Goal: Book appointment/travel/reservation

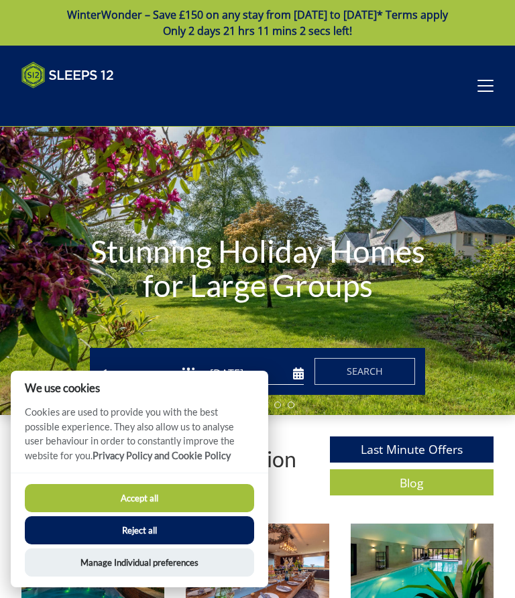
click at [195, 531] on button "Reject all" at bounding box center [139, 531] width 229 height 28
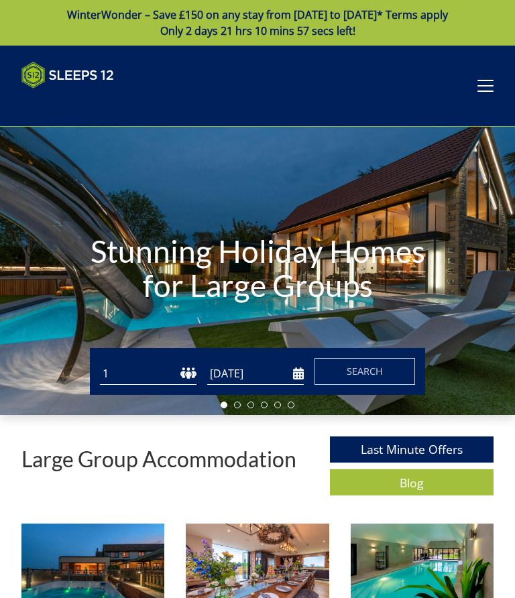
click at [288, 373] on input "[DATE]" at bounding box center [255, 374] width 97 height 22
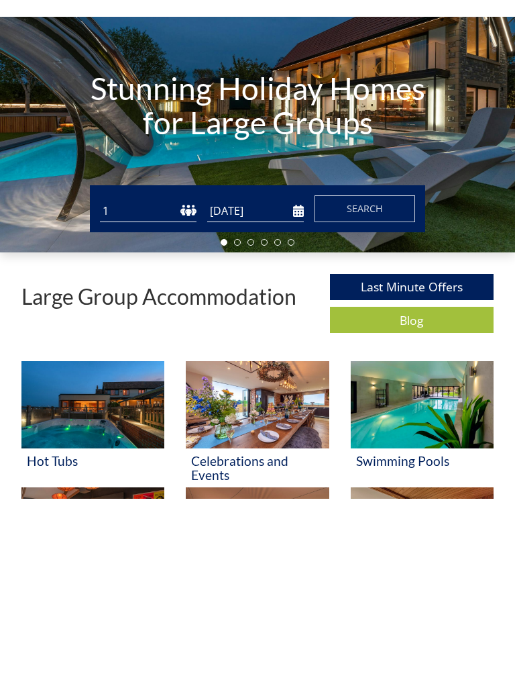
scroll to position [158, 0]
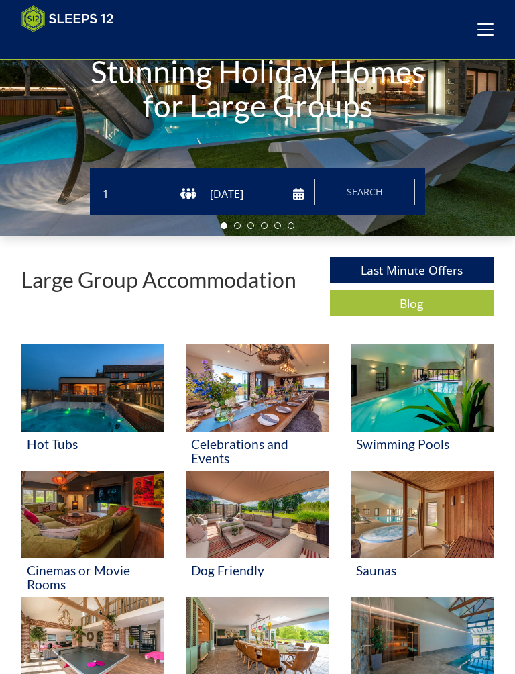
click at [290, 188] on input "[DATE]" at bounding box center [255, 194] width 97 height 22
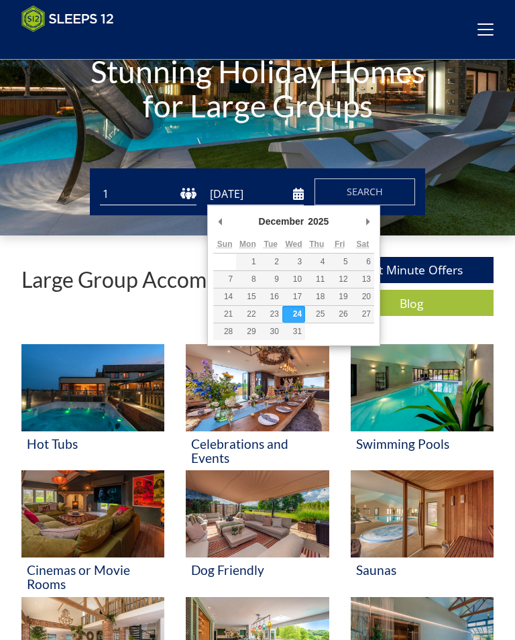
type input "[DATE]"
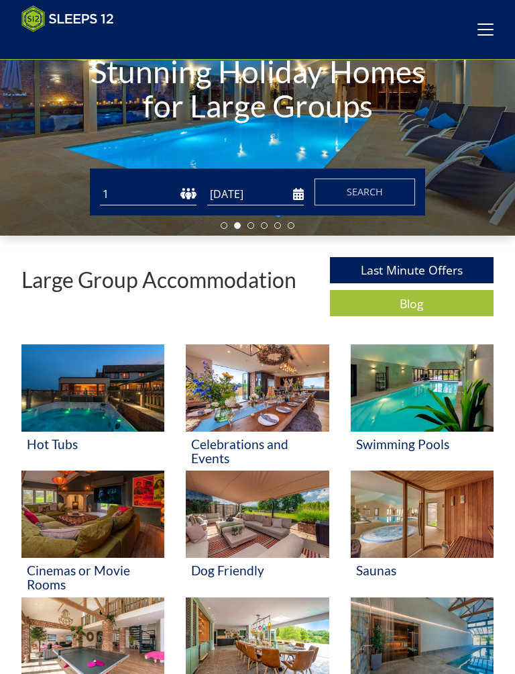
click at [399, 191] on button "Search" at bounding box center [365, 191] width 101 height 27
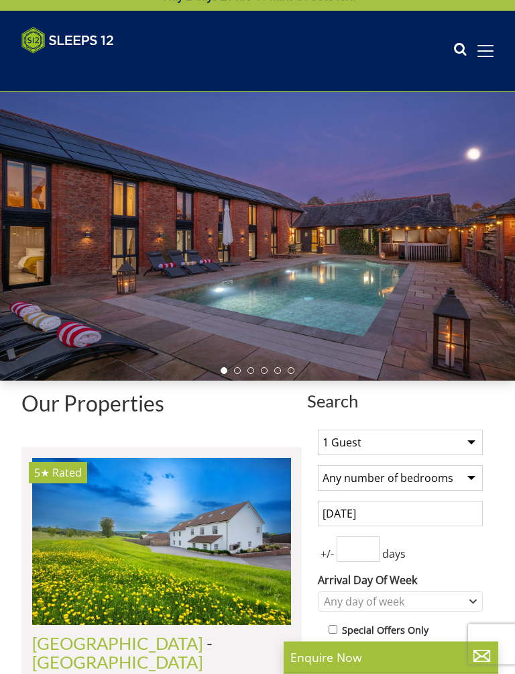
scroll to position [35, 0]
click at [477, 435] on select "1 Guest 2 Guests 3 Guests 4 Guests 5 Guests 6 Guests 7 Guests 8 Guests 9 Guests…" at bounding box center [400, 441] width 165 height 25
select select "12"
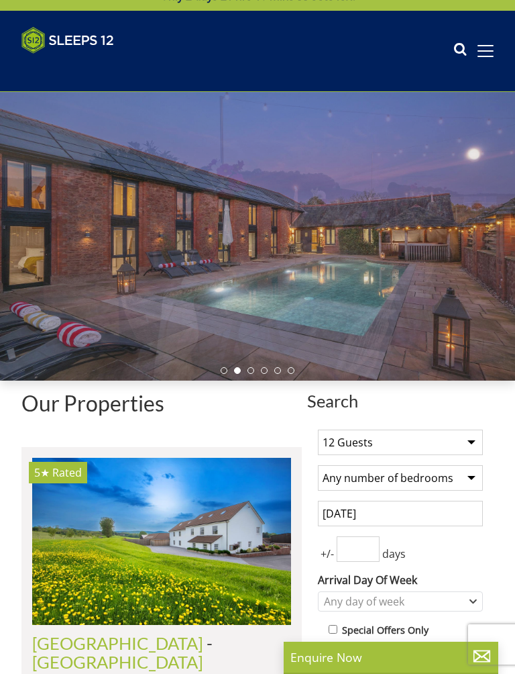
click at [481, 469] on select "Any number of bedrooms 4 Bedrooms 5 Bedrooms 6 Bedrooms 7 Bedrooms 8 Bedrooms 9…" at bounding box center [400, 477] width 165 height 25
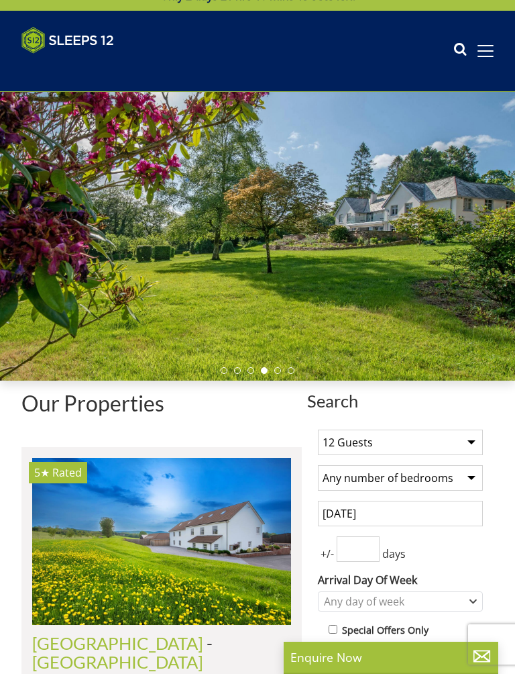
select select "6"
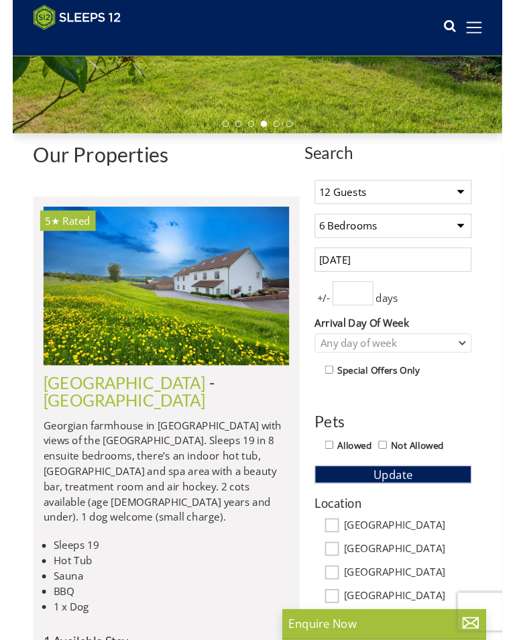
scroll to position [252, 0]
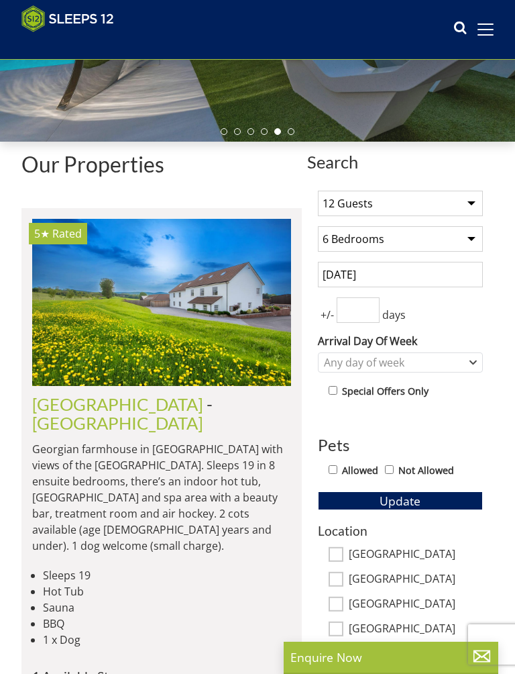
click at [359, 308] on input "number" at bounding box center [358, 309] width 43 height 25
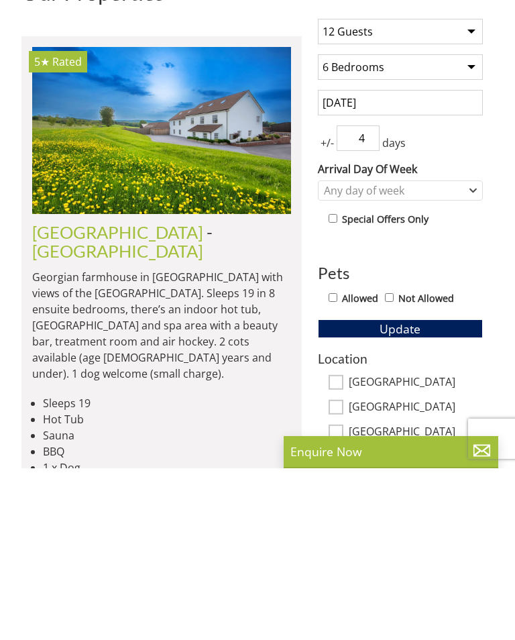
type input "4"
click at [337, 465] on input "Allowed" at bounding box center [333, 469] width 9 height 9
checkbox input "true"
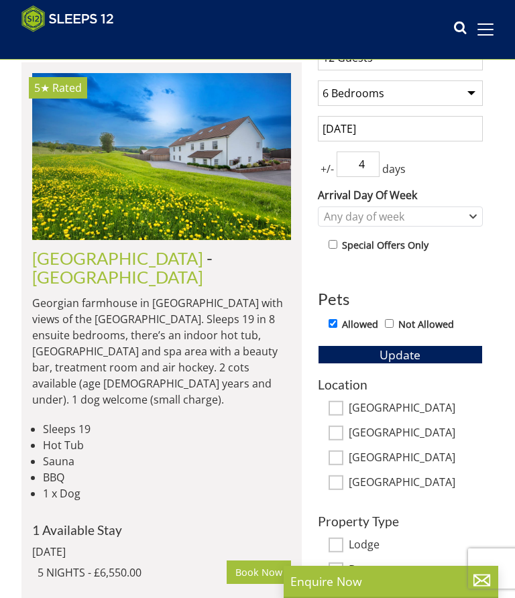
scroll to position [399, 0]
